Goal: Navigation & Orientation: Find specific page/section

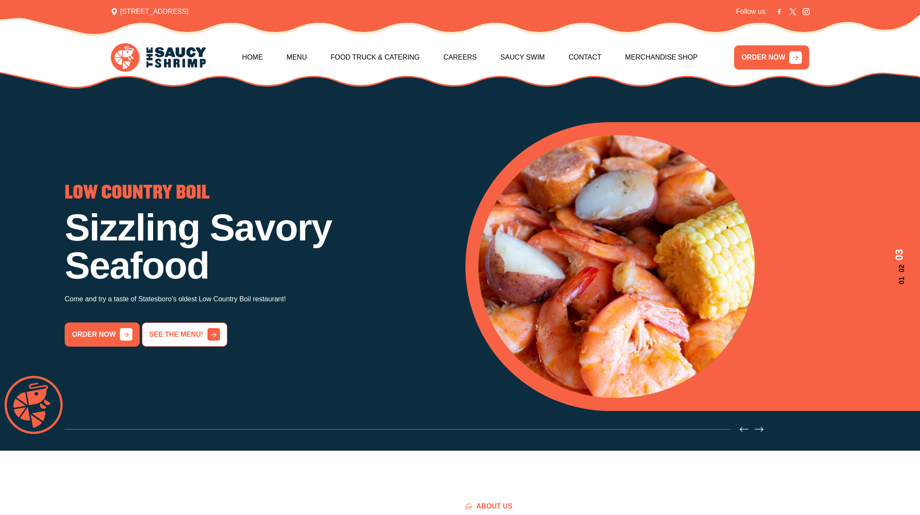
click at [154, 335] on link "See the menu!" at bounding box center [184, 334] width 85 height 24
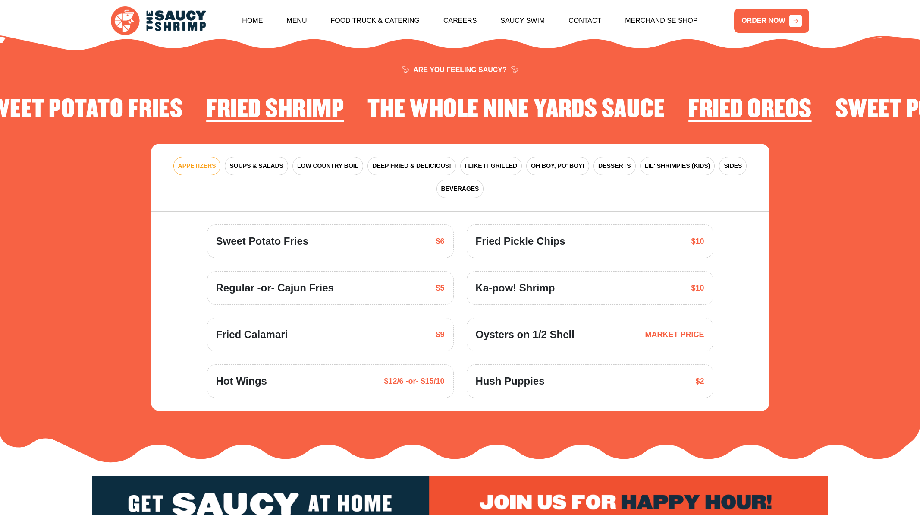
scroll to position [1267, 0]
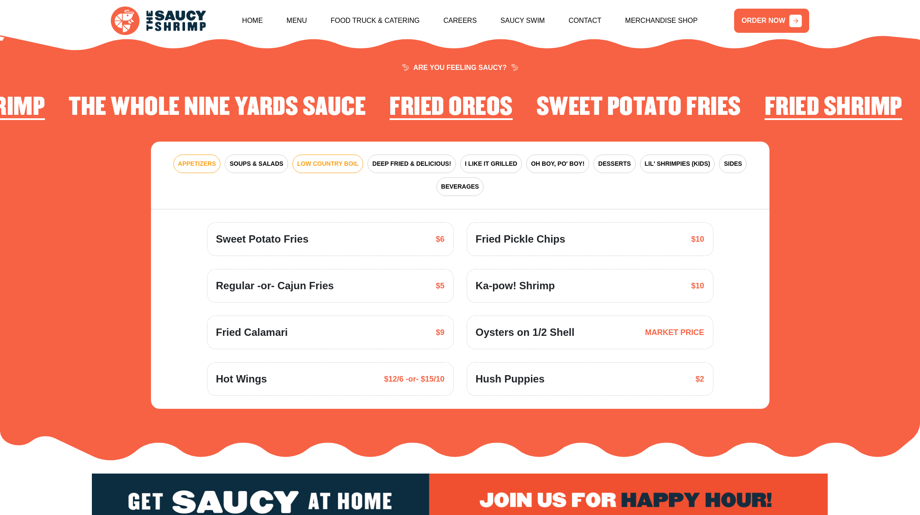
click at [305, 159] on span "LOW COUNTRY BOIL" at bounding box center [327, 163] width 61 height 9
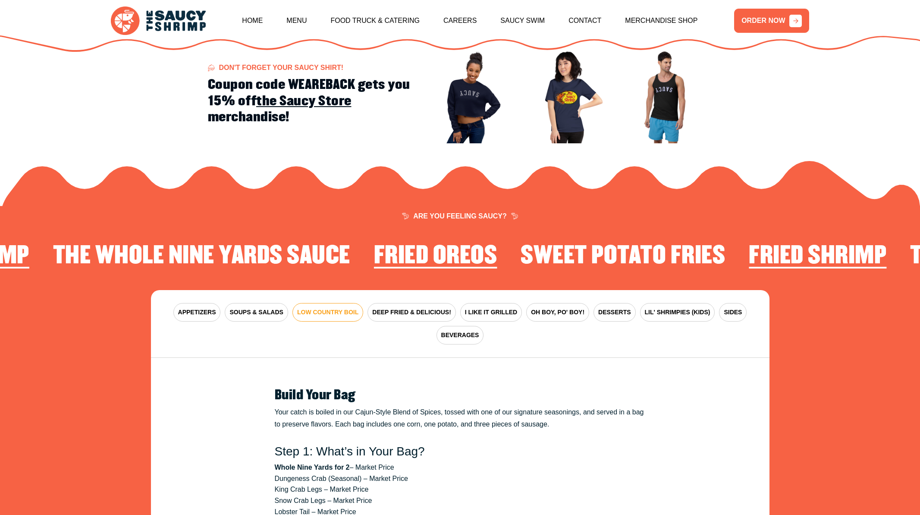
scroll to position [1137, 0]
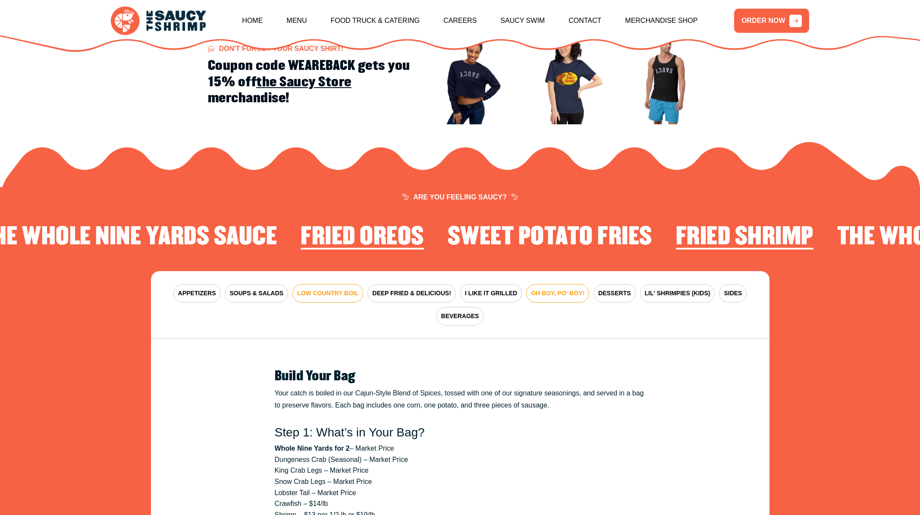
click at [531, 289] on span "OH BOY, PO' BOY!" at bounding box center [557, 293] width 53 height 9
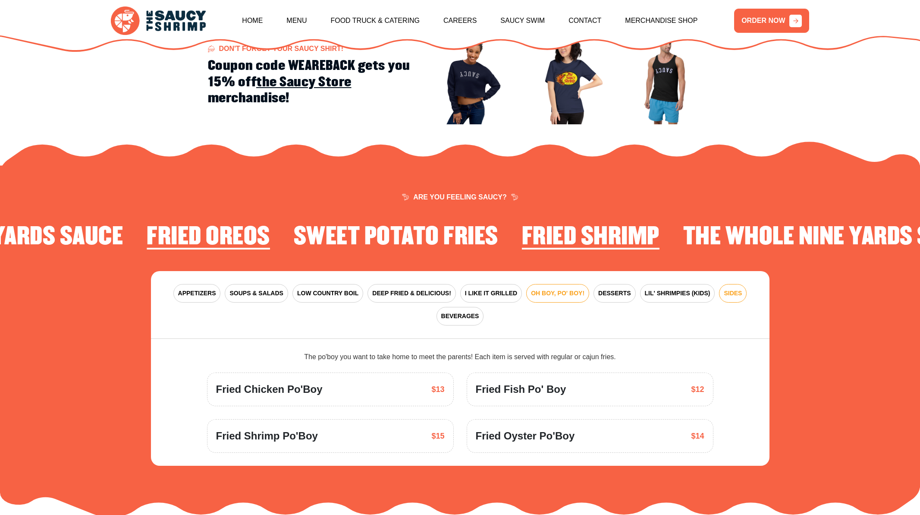
click at [724, 289] on span "SIDES" at bounding box center [733, 293] width 18 height 9
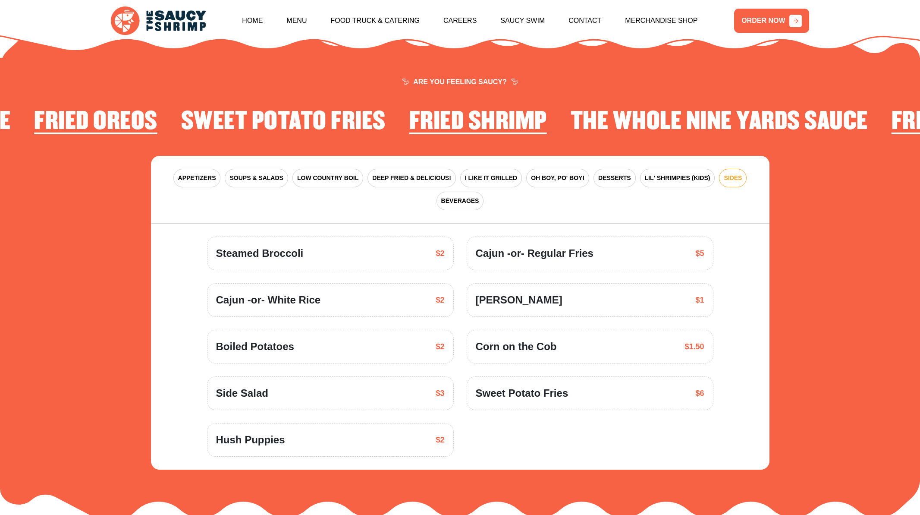
scroll to position [1267, 0]
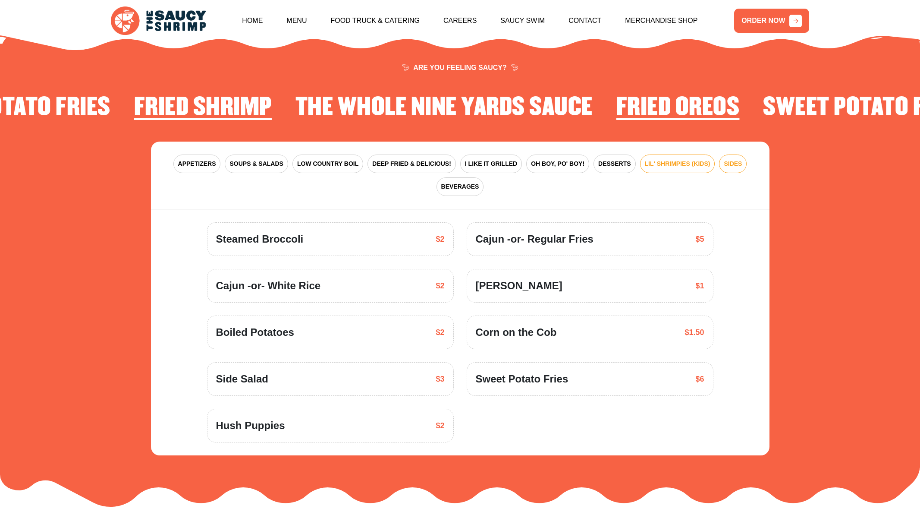
click at [645, 159] on span "LIL' SHRIMPIES (KIDS)" at bounding box center [678, 163] width 66 height 9
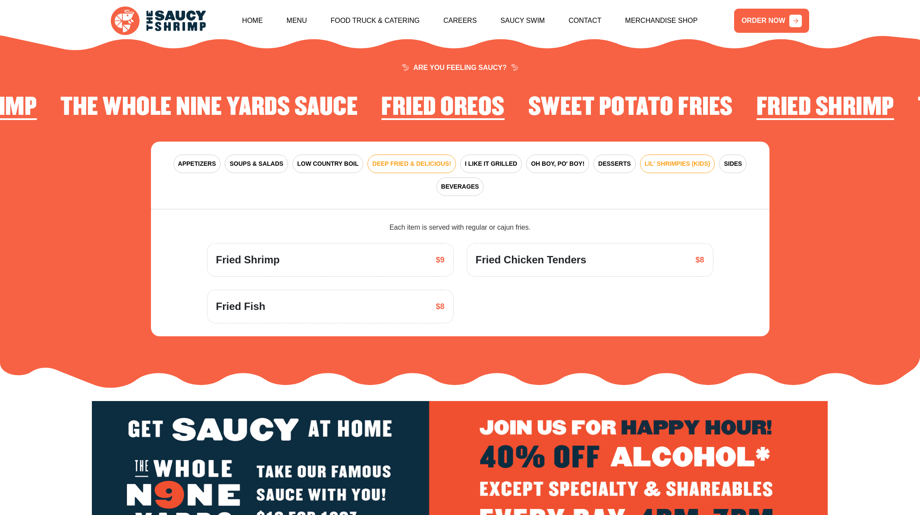
click at [383, 159] on span "DEEP FRIED & DELICIOUS!" at bounding box center [411, 163] width 79 height 9
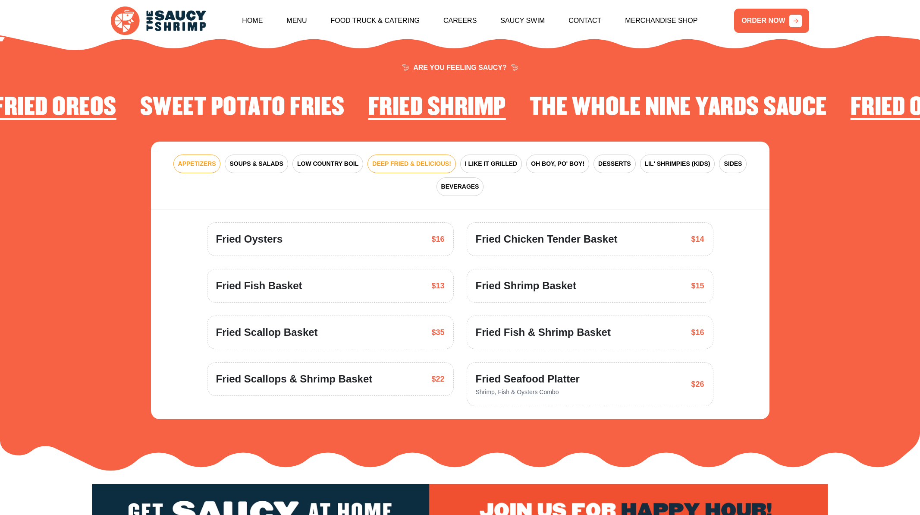
click at [193, 159] on span "APPETIZERS" at bounding box center [197, 163] width 38 height 9
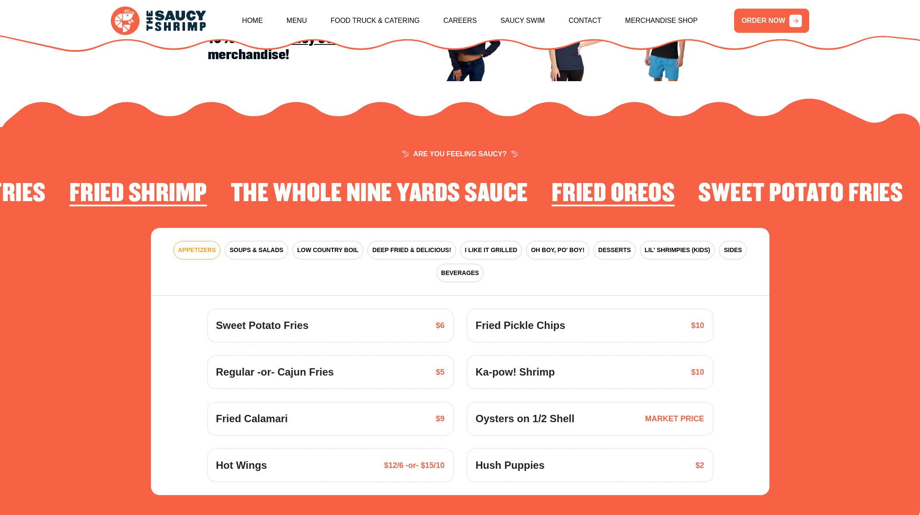
scroll to position [1224, 0]
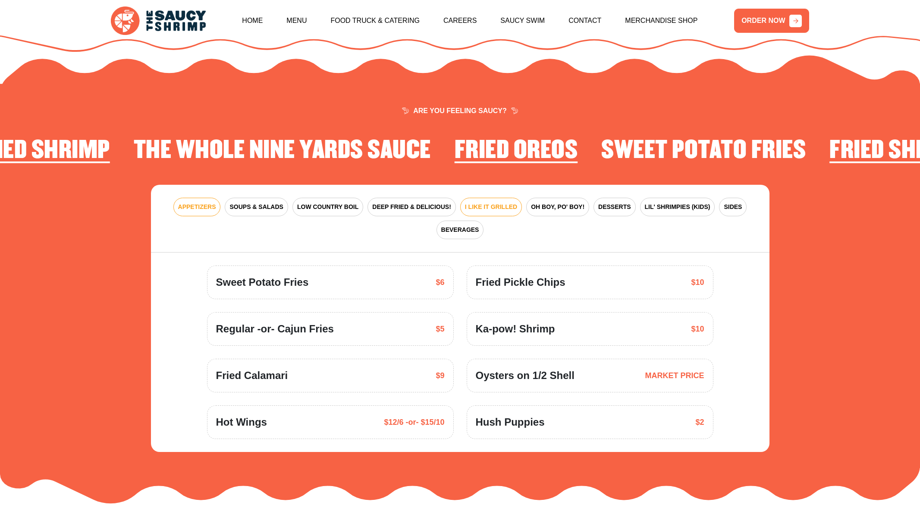
click at [465, 202] on span "I LIKE IT GRILLED" at bounding box center [491, 206] width 52 height 9
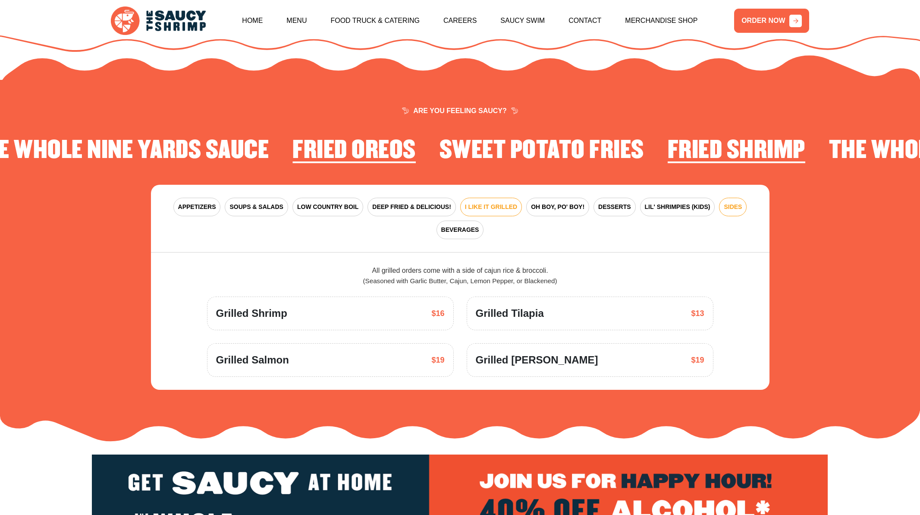
click at [724, 202] on span "SIDES" at bounding box center [733, 206] width 18 height 9
